Goal: Find specific page/section: Find specific page/section

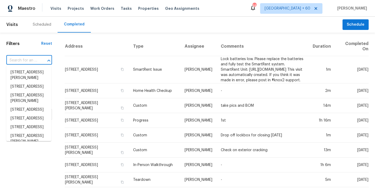
click at [26, 61] on input "text" at bounding box center [21, 60] width 31 height 8
paste input "35 Pebble Creek Dr Franklinton, NC 27525"
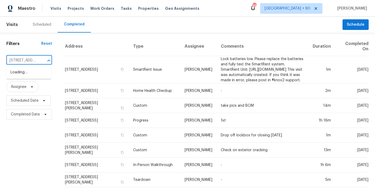
type input "35 Pebble Creek Dr Franklinton, NC 27525"
click at [25, 75] on li "35 Pebble Creek Dr, Franklinton, NC 27525" at bounding box center [28, 72] width 45 height 9
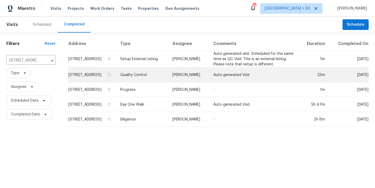
click at [105, 76] on td "[STREET_ADDRESS]" at bounding box center [92, 74] width 48 height 15
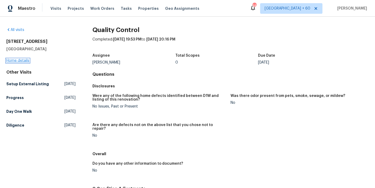
click at [19, 62] on link "Home details" at bounding box center [17, 61] width 23 height 4
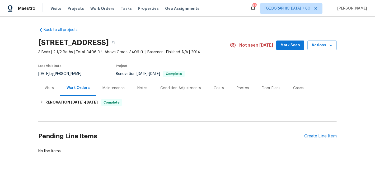
scroll to position [6, 0]
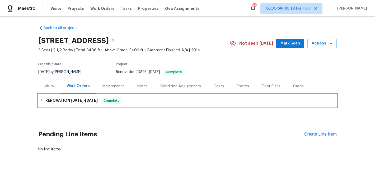
click at [139, 101] on div "RENOVATION 9/5/25 - 9/15/25 Complete" at bounding box center [187, 100] width 298 height 13
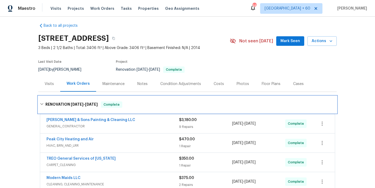
scroll to position [0, 0]
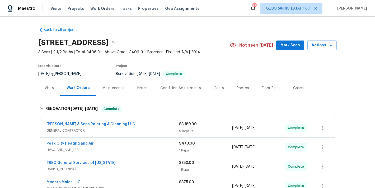
click at [285, 45] on span "Mark Seen" at bounding box center [290, 45] width 20 height 7
click at [50, 90] on div "Visits" at bounding box center [49, 87] width 9 height 5
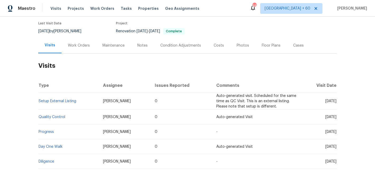
scroll to position [63, 0]
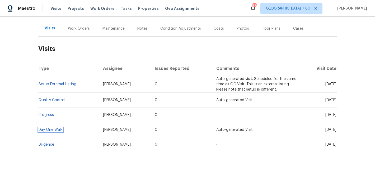
click at [45, 128] on link "Day One Walk" at bounding box center [51, 130] width 24 height 4
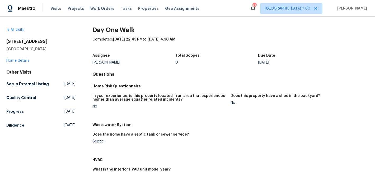
click at [68, 39] on h2 "35 Pebble Creek Dr" at bounding box center [40, 41] width 69 height 5
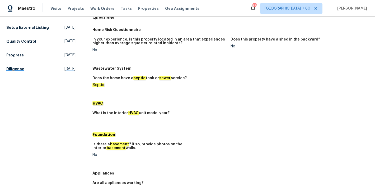
scroll to position [50, 0]
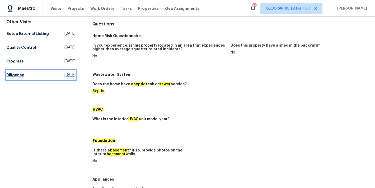
click at [16, 77] on h5 "Diligence" at bounding box center [15, 74] width 18 height 5
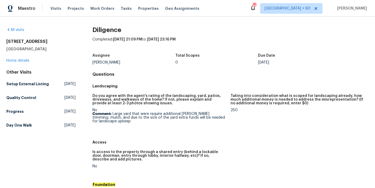
click at [187, 64] on div "Assignee Joseph White Total Scopes 0 Due Date Fri, Aug 22" at bounding box center [230, 58] width 276 height 17
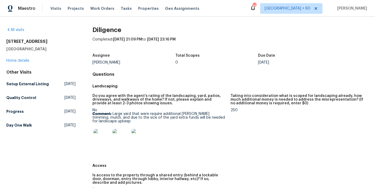
click at [155, 75] on h4 "Questions" at bounding box center [230, 74] width 276 height 5
click at [26, 128] on h5 "Day One Walk" at bounding box center [19, 124] width 26 height 5
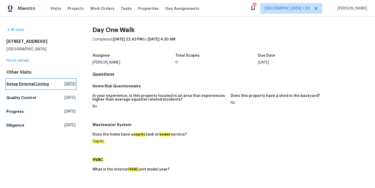
click at [18, 85] on h5 "Setup External Listing" at bounding box center [27, 83] width 43 height 5
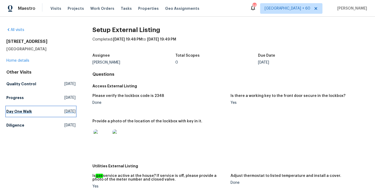
click at [12, 113] on h5 "Day One Walk" at bounding box center [19, 111] width 26 height 5
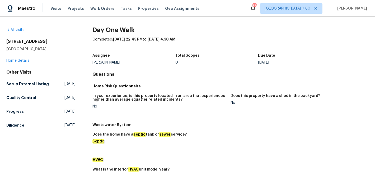
click at [194, 81] on div "Home Risk Questionnaire" at bounding box center [230, 86] width 276 height 10
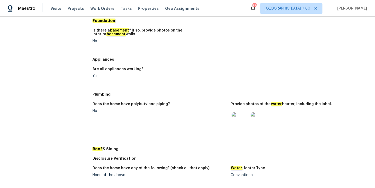
click at [233, 113] on img at bounding box center [240, 120] width 17 height 17
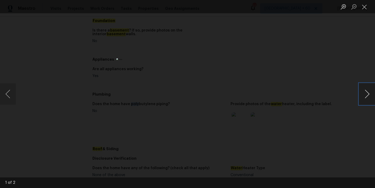
click at [368, 94] on button "Next image" at bounding box center [367, 93] width 16 height 21
click at [6, 94] on button "Previous image" at bounding box center [8, 93] width 16 height 21
click at [366, 5] on button "Close lightbox" at bounding box center [364, 6] width 11 height 9
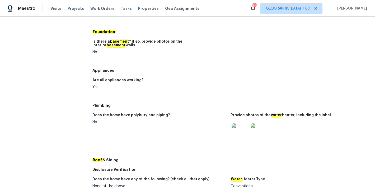
scroll to position [0, 0]
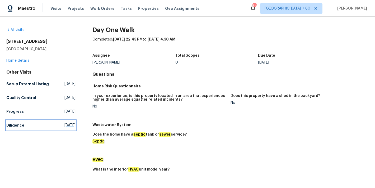
click at [19, 128] on h5 "Diligence" at bounding box center [15, 124] width 18 height 5
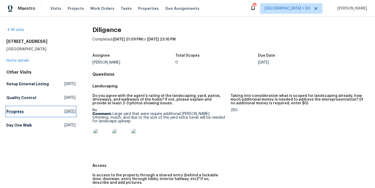
click at [16, 114] on h5 "Progress" at bounding box center [14, 111] width 17 height 5
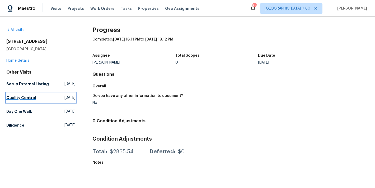
click at [29, 100] on h5 "Quality Control" at bounding box center [21, 97] width 30 height 5
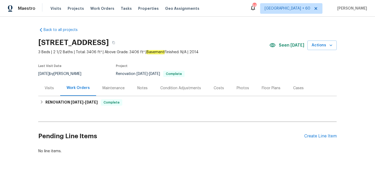
click at [231, 40] on div "[STREET_ADDRESS]" at bounding box center [153, 43] width 231 height 14
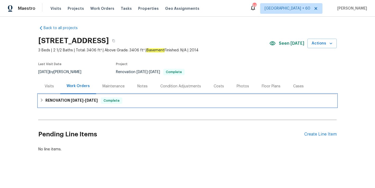
click at [90, 98] on span "[DATE]" at bounding box center [91, 100] width 13 height 4
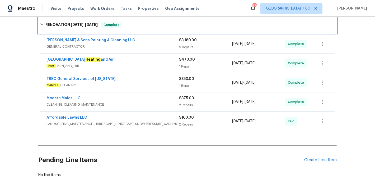
scroll to position [113, 0]
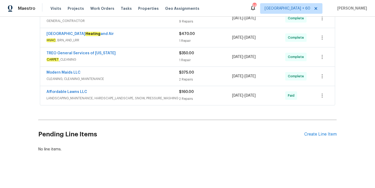
click at [158, 95] on span "LANDSCAPING_MAINTENANCE, HARDSCAPE_LANDSCAPE, SNOW, PRESSURE_WASHING" at bounding box center [112, 97] width 133 height 5
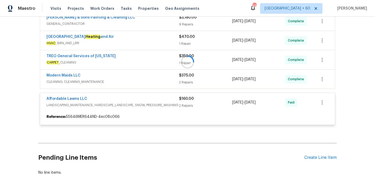
scroll to position [105, 0]
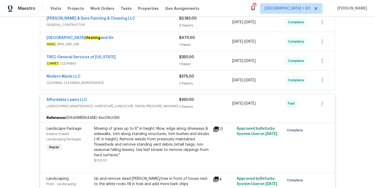
click at [163, 81] on span "CLEANING, CLEANING_MAINTENANCE" at bounding box center [112, 82] width 133 height 5
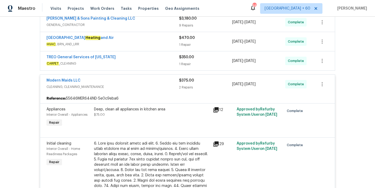
scroll to position [92, 0]
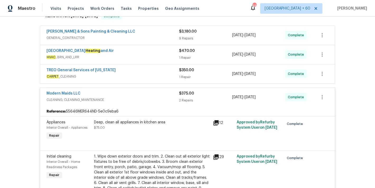
click at [169, 71] on div "TREO General Services of North Carolina" at bounding box center [112, 70] width 133 height 6
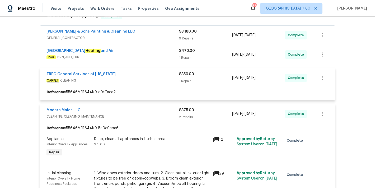
scroll to position [66, 0]
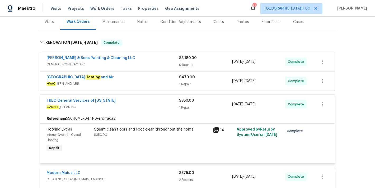
click at [168, 80] on div "Peak City Heating and Air" at bounding box center [112, 77] width 133 height 6
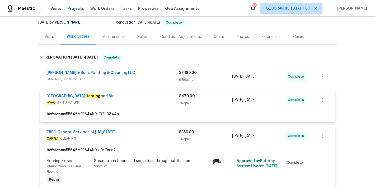
scroll to position [48, 0]
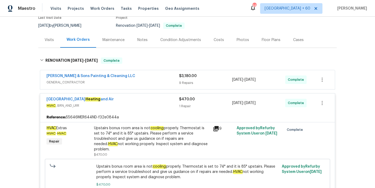
click at [168, 79] on div "Hodge & Sons Painting & Cleaning LLC" at bounding box center [112, 76] width 133 height 6
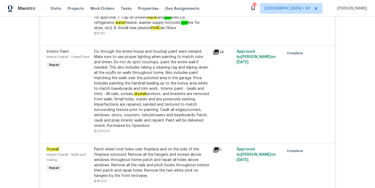
scroll to position [807, 0]
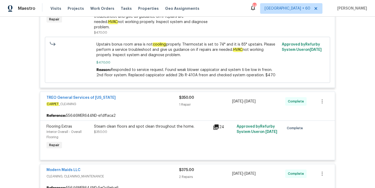
click at [346, 68] on div "Back to all projects 35 Pebble Creek Dr, Franklinton, NC 27525 3 Beds | 2 1/2 B…" at bounding box center [187, 102] width 375 height 171
click at [341, 104] on div "Back to all projects 35 Pebble Creek Dr, Franklinton, NC 27525 3 Beds | 2 1/2 B…" at bounding box center [187, 102] width 375 height 171
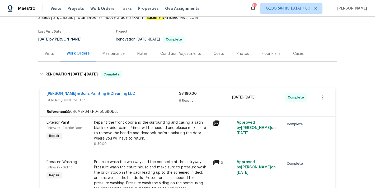
scroll to position [34, 0]
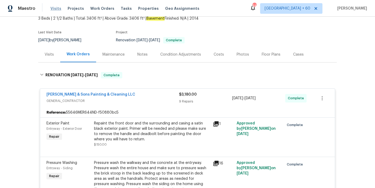
click at [56, 7] on span "Visits" at bounding box center [55, 8] width 11 height 5
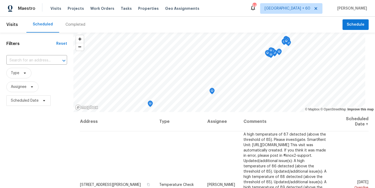
click at [78, 25] on div "Completed" at bounding box center [75, 24] width 20 height 5
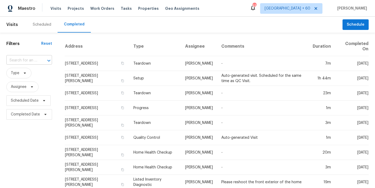
click at [32, 61] on input "text" at bounding box center [21, 60] width 31 height 8
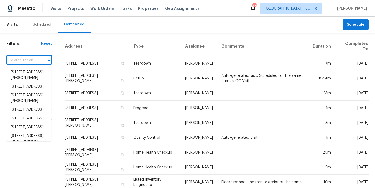
paste input "4550 Briarcreek Rd, Maiden, NC 28650"
type input "4550 Briarcreek Rd, Maiden, NC 28650"
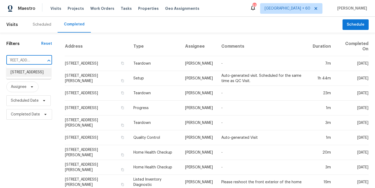
click at [26, 75] on li "4550 Briarcreek Rd, Maiden, NC 28650" at bounding box center [28, 72] width 45 height 9
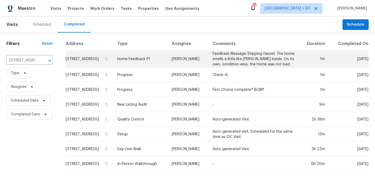
click at [110, 62] on td "4550 Briarcreek Rd, Maiden, NC 28650" at bounding box center [89, 59] width 48 height 17
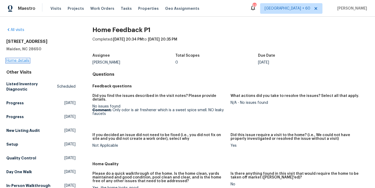
click at [20, 60] on link "Home details" at bounding box center [17, 61] width 23 height 4
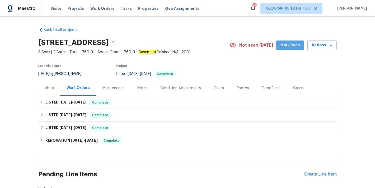
click at [289, 43] on span "Mark Seen" at bounding box center [290, 45] width 20 height 7
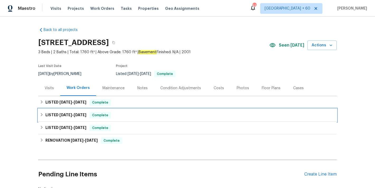
click at [106, 114] on span "Complete" at bounding box center [100, 114] width 20 height 5
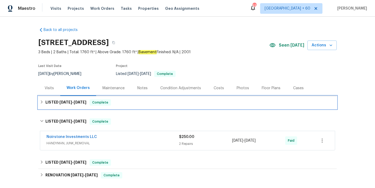
click at [116, 101] on div "LISTED 8/10/25 - 9/16/25 Complete" at bounding box center [187, 102] width 295 height 6
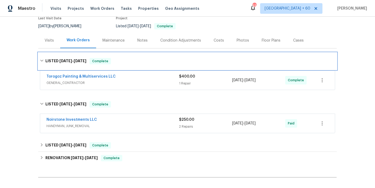
scroll to position [49, 0]
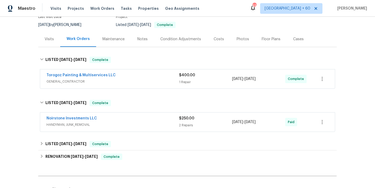
click at [159, 79] on span "GENERAL_CONTRACTOR" at bounding box center [112, 81] width 133 height 5
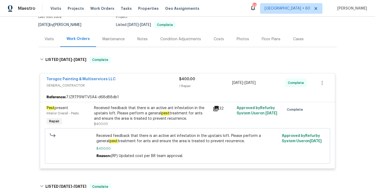
click at [358, 53] on div "Back to all projects 4550 Briarcreek Rd, Maiden, NC 28650 3 Beds | 2 Baths | To…" at bounding box center [187, 102] width 375 height 171
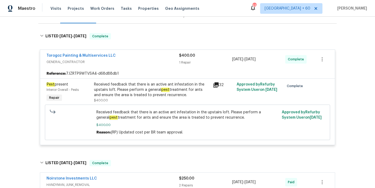
scroll to position [73, 0]
click at [123, 86] on div "Received feedback that there is an active ant infestation in the upstairs loft.…" at bounding box center [152, 89] width 116 height 16
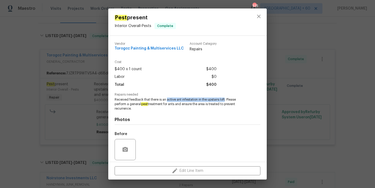
drag, startPoint x: 225, startPoint y: 100, endPoint x: 167, endPoint y: 99, distance: 58.1
click at [167, 99] on span "Received feedback that there is an active ant infestation in the upstairs loft.…" at bounding box center [180, 103] width 131 height 13
copy span "active ant infestation in the upstairs loft"
drag, startPoint x: 182, startPoint y: 48, endPoint x: 113, endPoint y: 47, distance: 69.2
click at [113, 47] on div "Vendor Torogoz Painting & Multiservices LLC Account Category Repairs Cost $400 …" at bounding box center [187, 99] width 158 height 126
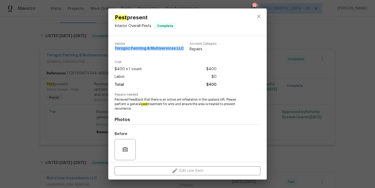
drag, startPoint x: 182, startPoint y: 49, endPoint x: 110, endPoint y: 49, distance: 72.1
click at [110, 49] on div "Vendor Torogoz Painting & Multiservices LLC Account Category Repairs Cost $400 …" at bounding box center [187, 99] width 158 height 126
copy span "Torogoz Painting & Multiservices LLC"
click at [260, 16] on icon "close" at bounding box center [258, 16] width 3 height 3
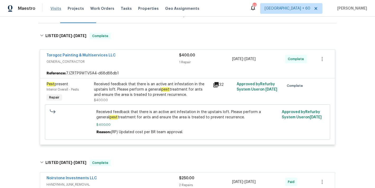
click at [55, 10] on span "Visits" at bounding box center [55, 8] width 11 height 5
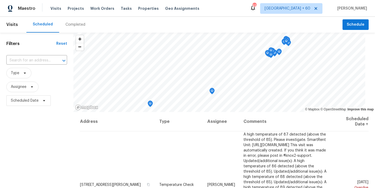
click at [75, 24] on div "Completed" at bounding box center [75, 24] width 20 height 5
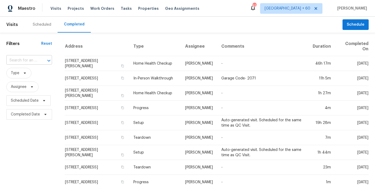
click at [16, 61] on input "text" at bounding box center [21, 60] width 31 height 8
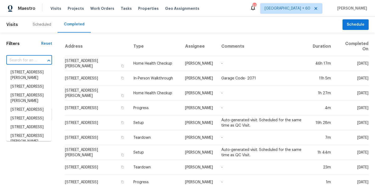
paste input "4947 Brunston Dr, Saint Louis, MO 63128"
type input "4947 Brunston Dr, Saint Louis, MO 63128"
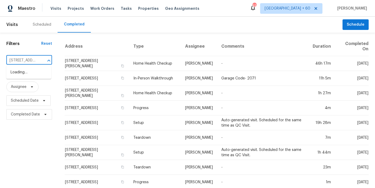
scroll to position [0, 43]
click at [24, 75] on li "4947 Brunston Dr, Saint Louis, MO 63128" at bounding box center [28, 75] width 45 height 14
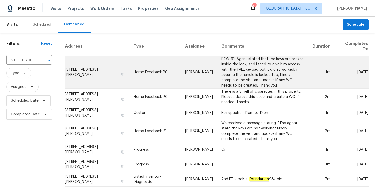
click at [80, 71] on td "4947 Brunston Dr, Saint Louis, MO 63128" at bounding box center [97, 72] width 65 height 32
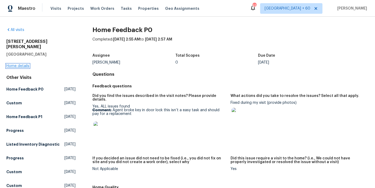
click at [16, 64] on link "Home details" at bounding box center [17, 66] width 23 height 4
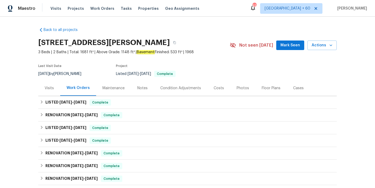
click at [287, 48] on span "Mark Seen" at bounding box center [290, 45] width 20 height 7
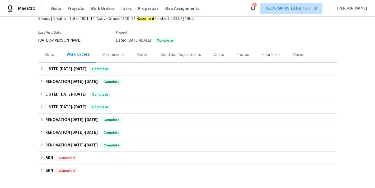
scroll to position [39, 0]
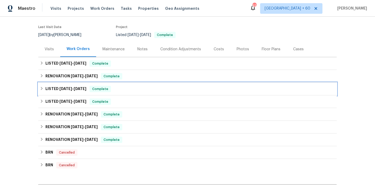
click at [122, 90] on div "LISTED 8/11/25 - 8/18/25 Complete" at bounding box center [187, 89] width 295 height 6
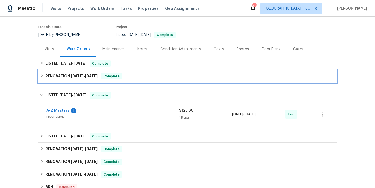
click at [126, 79] on div "RENOVATION 8/19/25 - 8/22/25 Complete" at bounding box center [187, 76] width 298 height 13
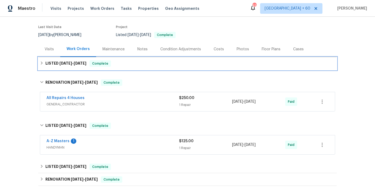
click at [128, 63] on div "LISTED 9/12/25 - 9/17/25 Complete" at bounding box center [187, 63] width 295 height 6
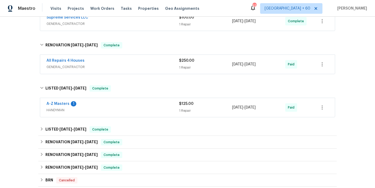
scroll to position [107, 0]
click at [348, 43] on div "Back to all projects 4947 Brunston Dr, Saint Louis, MO 63128 3 Beds | 2 Baths |…" at bounding box center [187, 102] width 375 height 171
click at [150, 113] on div "A-Z Masters 1 HANDYMAN" at bounding box center [112, 107] width 133 height 13
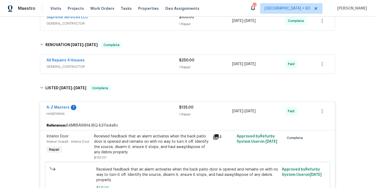
click at [161, 62] on div "All Repairs 4 Houses" at bounding box center [112, 61] width 133 height 6
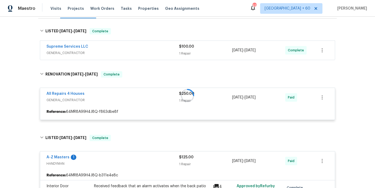
scroll to position [72, 0]
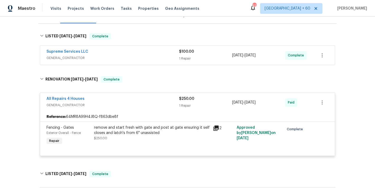
click at [162, 55] on span "GENERAL_CONTRACTOR" at bounding box center [112, 57] width 133 height 5
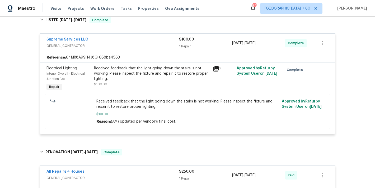
scroll to position [0, 0]
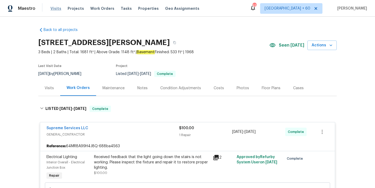
click at [56, 10] on span "Visits" at bounding box center [55, 8] width 11 height 5
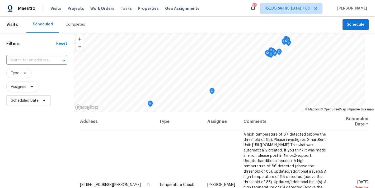
click at [78, 23] on div "Completed" at bounding box center [75, 24] width 20 height 5
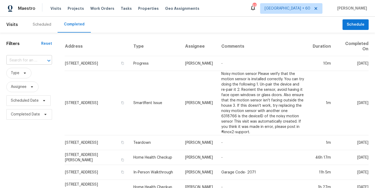
click at [36, 59] on input "text" at bounding box center [21, 60] width 31 height 8
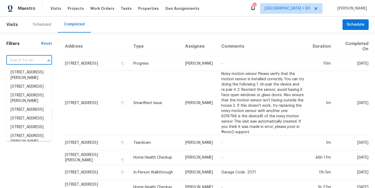
paste input "10933 W Vista Ave, Glendale, AZ 85307"
type input "10933 W Vista Ave, Glendale, AZ 85307"
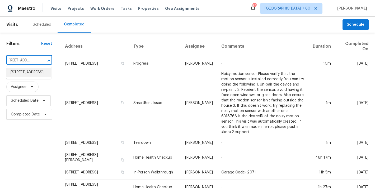
click at [31, 76] on li "10933 W Vista Ave, Glendale, AZ 85307" at bounding box center [28, 72] width 45 height 9
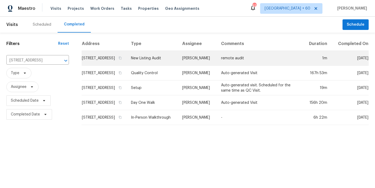
click at [82, 63] on td "10933 W Vista Ave, Glendale, AZ 85307" at bounding box center [104, 58] width 45 height 15
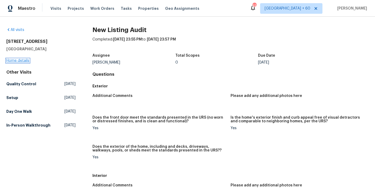
click at [17, 61] on link "Home details" at bounding box center [17, 61] width 23 height 4
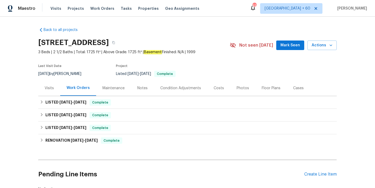
click at [289, 43] on span "Mark Seen" at bounding box center [290, 45] width 20 height 7
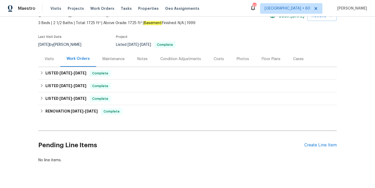
scroll to position [34, 0]
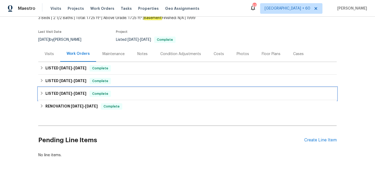
click at [115, 95] on div "LISTED 9/5/25 - 9/6/25 Complete" at bounding box center [187, 93] width 295 height 6
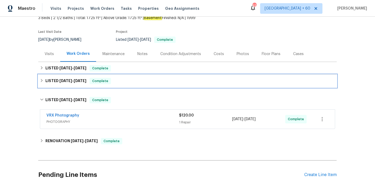
click at [114, 81] on div "LISTED 9/11/25 - 9/12/25 Complete" at bounding box center [187, 81] width 295 height 6
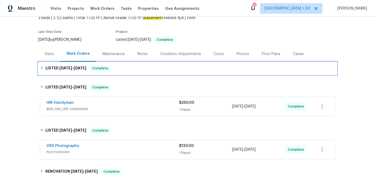
click at [118, 67] on div "LISTED 9/12/25 - 9/17/25 Complete" at bounding box center [187, 68] width 295 height 6
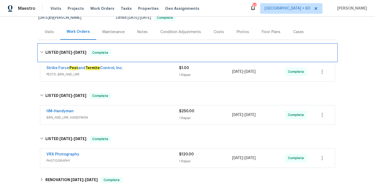
scroll to position [62, 0]
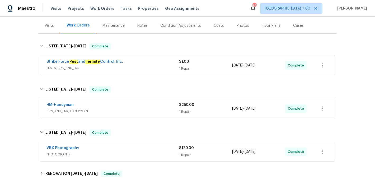
click at [150, 71] on div "Strike Force Pest and Termite Control, Inc. PESTS, BRN_AND_LRR" at bounding box center [112, 65] width 133 height 13
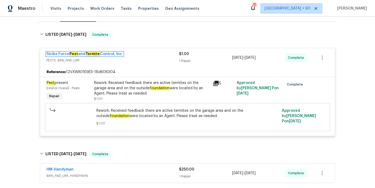
scroll to position [75, 0]
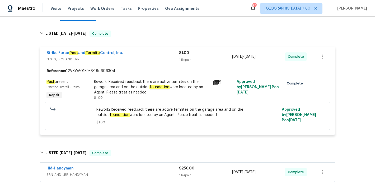
click at [157, 66] on div "Strike Force Pest and Termite Control, Inc. PESTS, BRN_AND_LRR $1.00 1 Repair 9…" at bounding box center [187, 56] width 295 height 19
click at [123, 86] on div "Rework: Received feedback there are active termites on the garage area and on t…" at bounding box center [152, 87] width 116 height 16
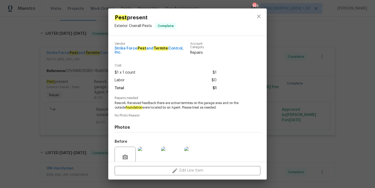
drag, startPoint x: 123, startPoint y: 51, endPoint x: 109, endPoint y: 49, distance: 13.9
click at [109, 49] on div "Vendor Strike Force Pest and Termite Control, Inc. Account Category Repairs Cos…" at bounding box center [187, 99] width 158 height 126
copy span "Strike Force Pest and Termite Control, Inc."
drag, startPoint x: 221, startPoint y: 102, endPoint x: 189, endPoint y: 102, distance: 31.7
click at [189, 102] on span "Rework: Received feedback there are active termites on the garage area and on t…" at bounding box center [180, 105] width 131 height 9
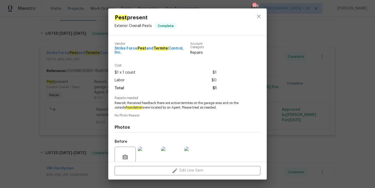
click at [164, 112] on div "Vendor Strike Force Pest and Termite Control, Inc. Account Category Repairs Cos…" at bounding box center [188, 121] width 146 height 167
drag, startPoint x: 170, startPoint y: 102, endPoint x: 142, endPoint y: 107, distance: 28.1
click at [142, 107] on span "Rework: Received feedback there are active termites on the garage area and on t…" at bounding box center [180, 105] width 131 height 9
copy span "active termites on the garage area and on the outside foundation"
drag, startPoint x: 128, startPoint y: 52, endPoint x: 114, endPoint y: 49, distance: 14.6
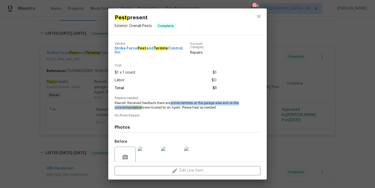
click at [114, 49] on div "Vendor Strike Force Pest and Termite Control, Inc. Account Category Repairs Cos…" at bounding box center [187, 99] width 158 height 126
copy span "Strike Force Pest and Termite Control, Inc."
click at [347, 49] on div "Pest present Exterior Overall - Pests Complete Vendor Strike Force Pest and Ter…" at bounding box center [187, 94] width 375 height 188
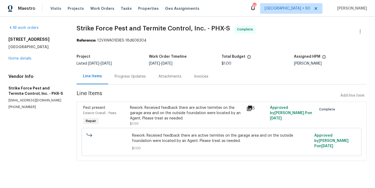
click at [140, 77] on div "Progress Updates" at bounding box center [130, 76] width 31 height 5
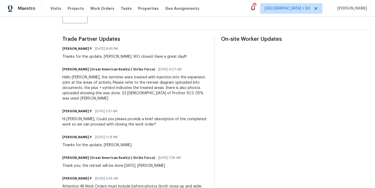
scroll to position [166, 0]
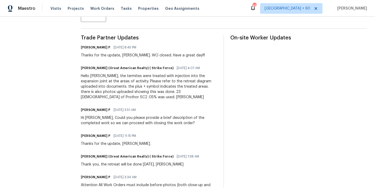
scroll to position [143, 0]
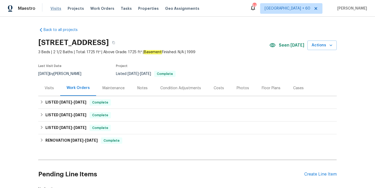
click at [56, 7] on span "Visits" at bounding box center [55, 8] width 11 height 5
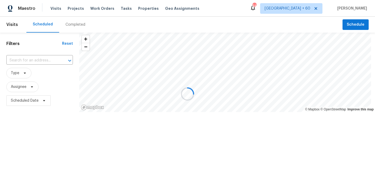
click at [198, 26] on div at bounding box center [187, 94] width 375 height 188
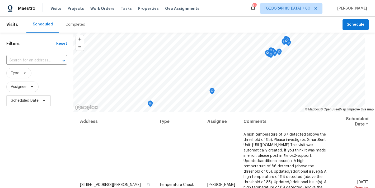
click at [74, 25] on div "Completed" at bounding box center [75, 24] width 20 height 5
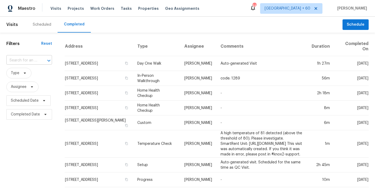
click at [27, 57] on input "text" at bounding box center [21, 60] width 31 height 8
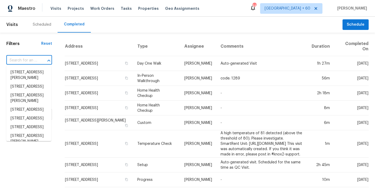
paste input "[STREET_ADDRESS]"
type input "[STREET_ADDRESS]"
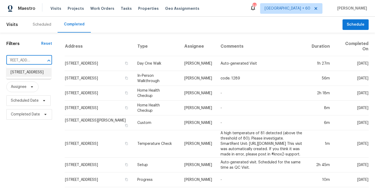
click at [31, 76] on li "[STREET_ADDRESS]" at bounding box center [28, 72] width 45 height 9
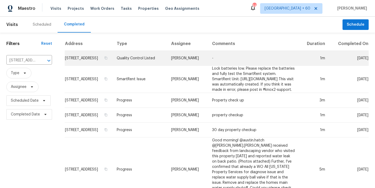
click at [82, 63] on td "[STREET_ADDRESS]" at bounding box center [89, 58] width 48 height 15
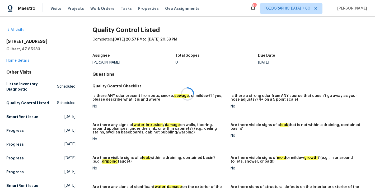
click at [17, 62] on div at bounding box center [187, 94] width 375 height 188
click at [15, 60] on link "Home details" at bounding box center [17, 61] width 23 height 4
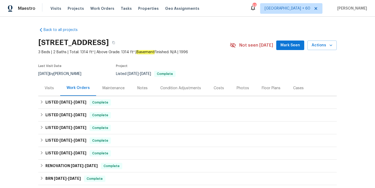
click at [291, 43] on span "Mark Seen" at bounding box center [290, 45] width 20 height 7
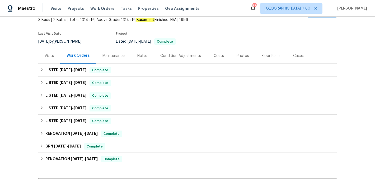
scroll to position [41, 0]
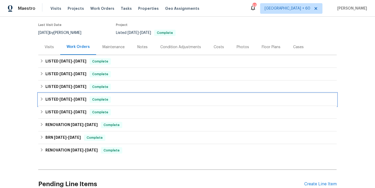
click at [113, 101] on div "LISTED 4/16/25 - 5/16/25 Complete" at bounding box center [187, 99] width 295 height 6
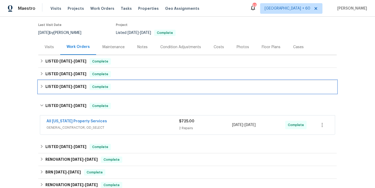
click at [113, 88] on div "LISTED 6/5/25 - 6/5/25 Complete" at bounding box center [187, 86] width 295 height 6
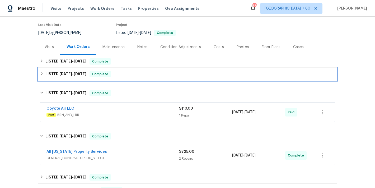
click at [115, 74] on div "LISTED [DATE] - [DATE] Complete" at bounding box center [187, 74] width 295 height 6
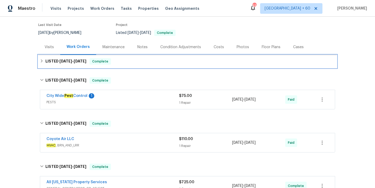
click at [126, 59] on div "LISTED [DATE] - [DATE] Complete" at bounding box center [187, 61] width 295 height 6
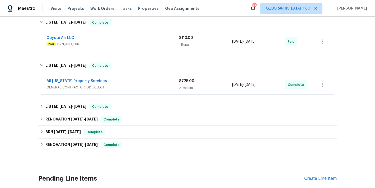
scroll to position [158, 0]
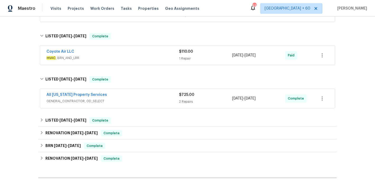
click at [157, 58] on span "HVAC , BRN_AND_LRR" at bounding box center [112, 57] width 133 height 5
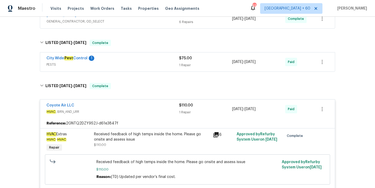
scroll to position [94, 0]
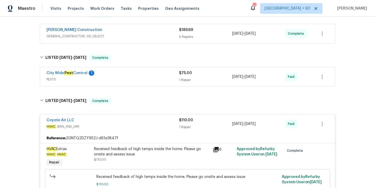
click at [157, 71] on div "City Wide Pest Control 1" at bounding box center [112, 73] width 133 height 6
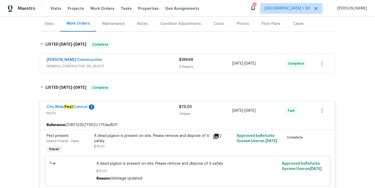
scroll to position [58, 0]
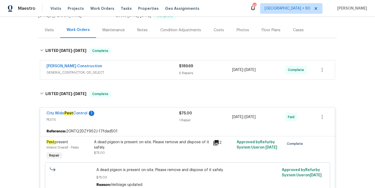
click at [155, 73] on span "GENERAL_CONTRACTOR, OD_SELECT" at bounding box center [112, 72] width 133 height 5
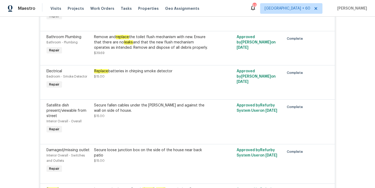
scroll to position [154, 0]
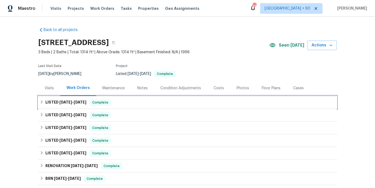
click at [122, 104] on div "LISTED [DATE] - [DATE] Complete" at bounding box center [187, 102] width 295 height 6
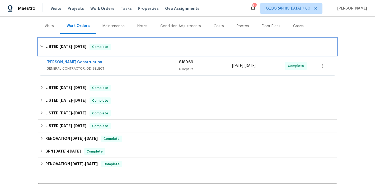
scroll to position [79, 0]
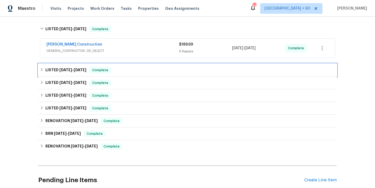
click at [132, 70] on div "LISTED [DATE] - [DATE] Complete" at bounding box center [187, 70] width 295 height 6
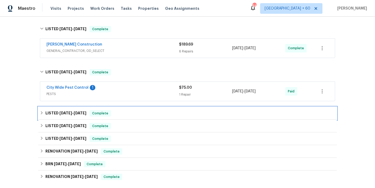
click at [137, 109] on div "LISTED [DATE] - [DATE] Complete" at bounding box center [187, 113] width 298 height 13
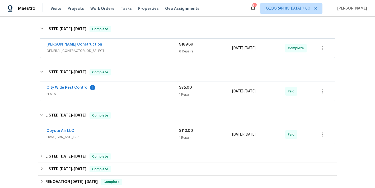
click at [150, 85] on div "City Wide Pest Control 1" at bounding box center [112, 88] width 133 height 6
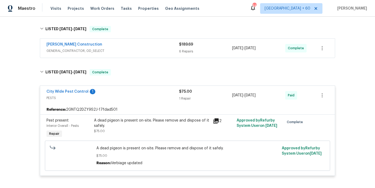
click at [166, 46] on div "[PERSON_NAME] Construction" at bounding box center [112, 45] width 133 height 6
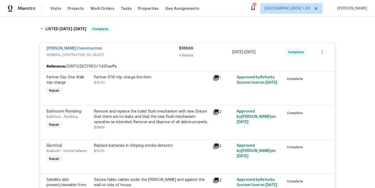
scroll to position [416, 0]
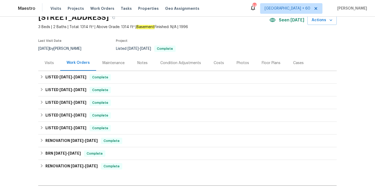
scroll to position [31, 0]
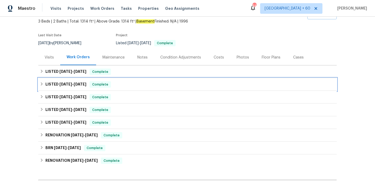
click at [118, 86] on div "LISTED [DATE] - [DATE] Complete" at bounding box center [187, 84] width 295 height 6
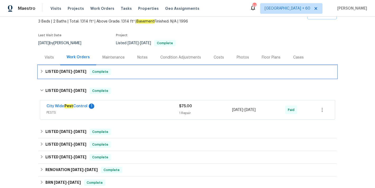
click at [121, 70] on div "LISTED [DATE] - [DATE] Complete" at bounding box center [187, 71] width 295 height 6
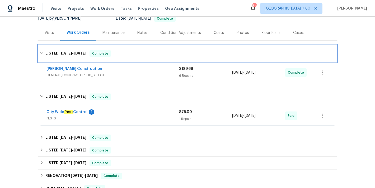
scroll to position [88, 0]
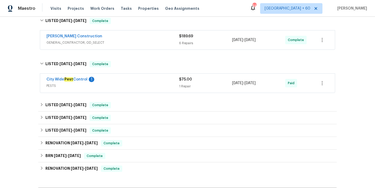
click at [141, 83] on span "PESTS" at bounding box center [112, 85] width 133 height 5
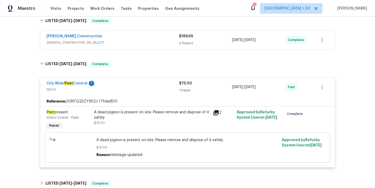
click at [164, 35] on div "[PERSON_NAME] Construction" at bounding box center [112, 37] width 133 height 6
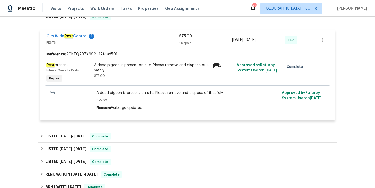
scroll to position [378, 0]
click at [150, 71] on div "A dead pigeon is present on-site. Please remove and dispose of it safely." at bounding box center [152, 67] width 116 height 11
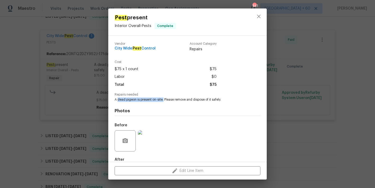
drag, startPoint x: 163, startPoint y: 100, endPoint x: 118, endPoint y: 100, distance: 45.4
click at [118, 100] on span "A dead pigeon is present on-site. Please remove and dispose of it safely." at bounding box center [180, 99] width 131 height 4
copy span "dead pigeon is present on-site."
drag, startPoint x: 160, startPoint y: 50, endPoint x: 115, endPoint y: 49, distance: 44.6
click at [115, 49] on div "Vendor City Wide Pest Control Account Category Repairs" at bounding box center [166, 47] width 102 height 10
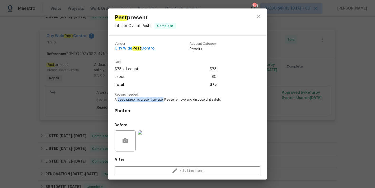
copy span "City Wide Pest Control"
click at [363, 82] on div "Pest present Interior Overall - Pests Complete Vendor City Wide Pest Control Ac…" at bounding box center [187, 94] width 375 height 188
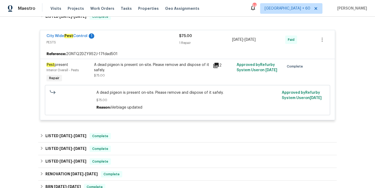
click at [127, 67] on div "A dead pigeon is present on-site. Please remove and dispose of it safely." at bounding box center [152, 67] width 116 height 11
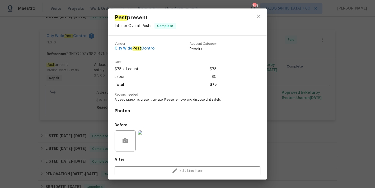
drag, startPoint x: 158, startPoint y: 50, endPoint x: 113, endPoint y: 49, distance: 45.2
click at [113, 49] on div "Vendor City Wide Pest Control Account Category Repairs Cost $75 x 1 count $75 L…" at bounding box center [187, 99] width 158 height 126
copy span "City Wide Pest Control"
drag, startPoint x: 163, startPoint y: 100, endPoint x: 113, endPoint y: 99, distance: 49.9
click at [113, 99] on div "Vendor City Wide Pest Control Account Category Repairs Cost $75 x 1 count $75 L…" at bounding box center [187, 99] width 158 height 126
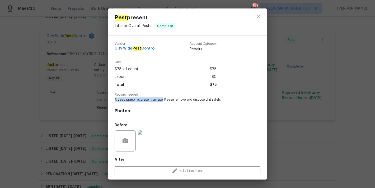
copy span "A dead pigeon is present on-site"
click at [258, 17] on icon "close" at bounding box center [258, 16] width 3 height 3
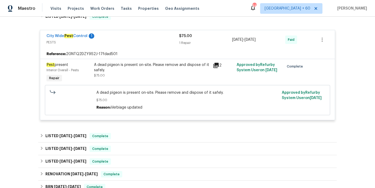
click at [358, 45] on div "Back to all projects [STREET_ADDRESS] 3 Beds | 2 Baths | Total: 1314 ft² | Abov…" at bounding box center [187, 102] width 375 height 171
click at [52, 7] on span "Visits" at bounding box center [55, 8] width 11 height 5
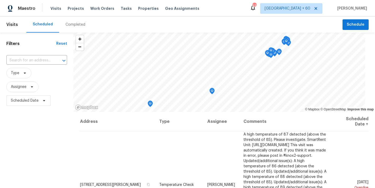
click at [76, 28] on div "Completed" at bounding box center [75, 25] width 32 height 16
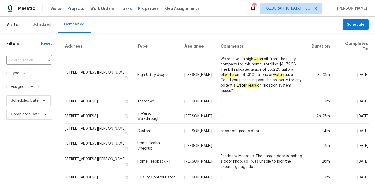
click at [146, 31] on div "Scheduled Completed" at bounding box center [184, 25] width 316 height 16
click at [30, 59] on input "text" at bounding box center [21, 60] width 31 height 8
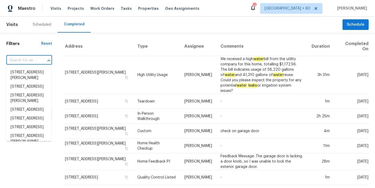
paste input "[STREET_ADDRESS][PERSON_NAME]"
type input "[STREET_ADDRESS][PERSON_NAME]"
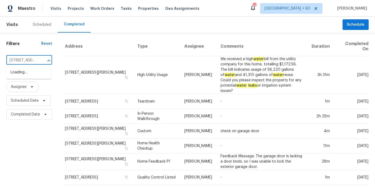
scroll to position [0, 56]
click at [24, 75] on li "[STREET_ADDRESS][PERSON_NAME]" at bounding box center [28, 75] width 45 height 14
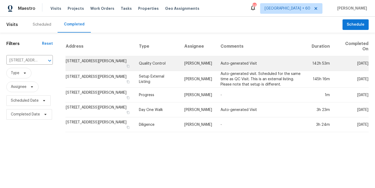
click at [78, 61] on td "[STREET_ADDRESS][PERSON_NAME]" at bounding box center [99, 63] width 69 height 15
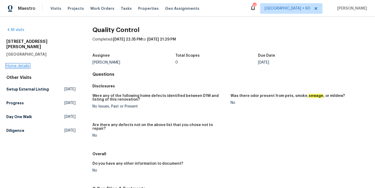
click at [16, 64] on link "Home details" at bounding box center [17, 66] width 23 height 4
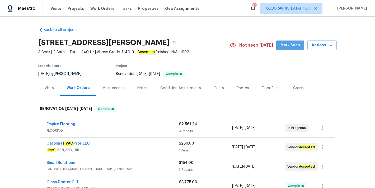
click at [286, 46] on span "Mark Seen" at bounding box center [290, 45] width 20 height 7
click at [52, 11] on div "Visits Projects Work Orders Tasks Properties Geo Assignments" at bounding box center [127, 8] width 155 height 11
click at [52, 10] on span "Visits" at bounding box center [55, 8] width 11 height 5
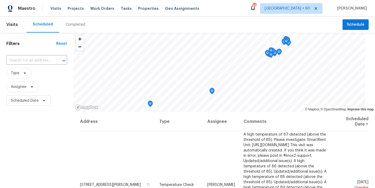
click at [78, 26] on div "Completed" at bounding box center [75, 24] width 20 height 5
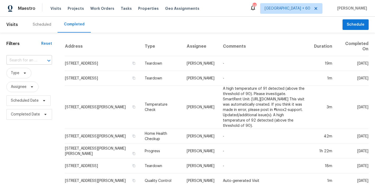
click at [28, 61] on input "text" at bounding box center [21, 60] width 31 height 8
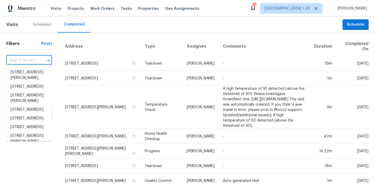
paste input "[STREET_ADDRESS]"
type input "[STREET_ADDRESS]"
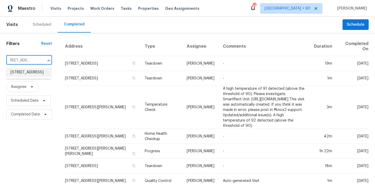
click at [25, 74] on li "[STREET_ADDRESS]" at bounding box center [28, 72] width 45 height 9
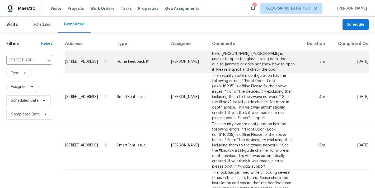
click at [81, 63] on td "[STREET_ADDRESS]" at bounding box center [89, 62] width 48 height 22
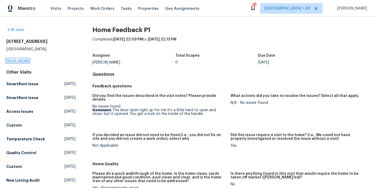
click at [24, 61] on link "Home details" at bounding box center [17, 61] width 23 height 4
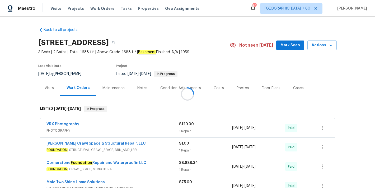
click at [289, 46] on span "Mark Seen" at bounding box center [290, 45] width 20 height 7
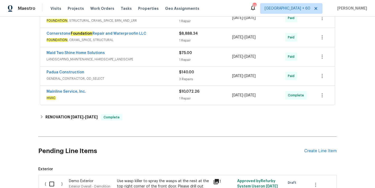
scroll to position [129, 0]
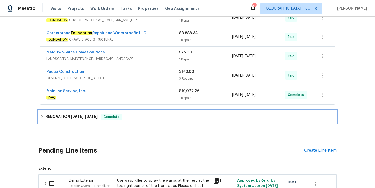
click at [85, 114] on h6 "RENOVATION [DATE] - [DATE]" at bounding box center [71, 116] width 52 height 6
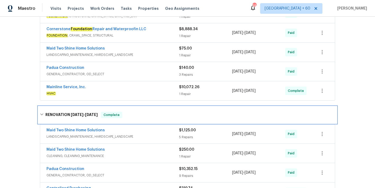
scroll to position [91, 0]
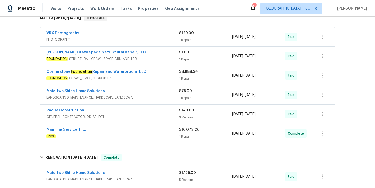
click at [151, 71] on div "Cornerstone Foundation Repair and Waterproofin LLC" at bounding box center [112, 72] width 133 height 6
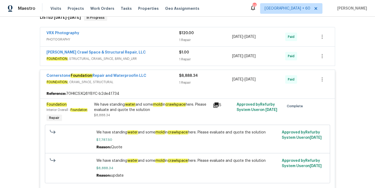
click at [161, 56] on span "FOUNDATION , STRUCTURAL, CRAWL_SPACE, BRN_AND_LRR" at bounding box center [112, 58] width 133 height 5
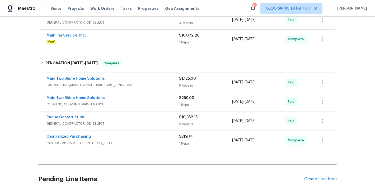
scroll to position [359, 0]
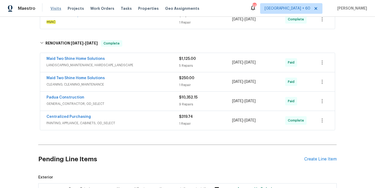
click at [55, 10] on span "Visits" at bounding box center [55, 8] width 11 height 5
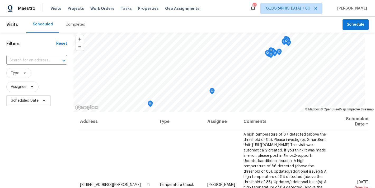
click at [79, 23] on div "Completed" at bounding box center [75, 24] width 20 height 5
